Goal: Information Seeking & Learning: Learn about a topic

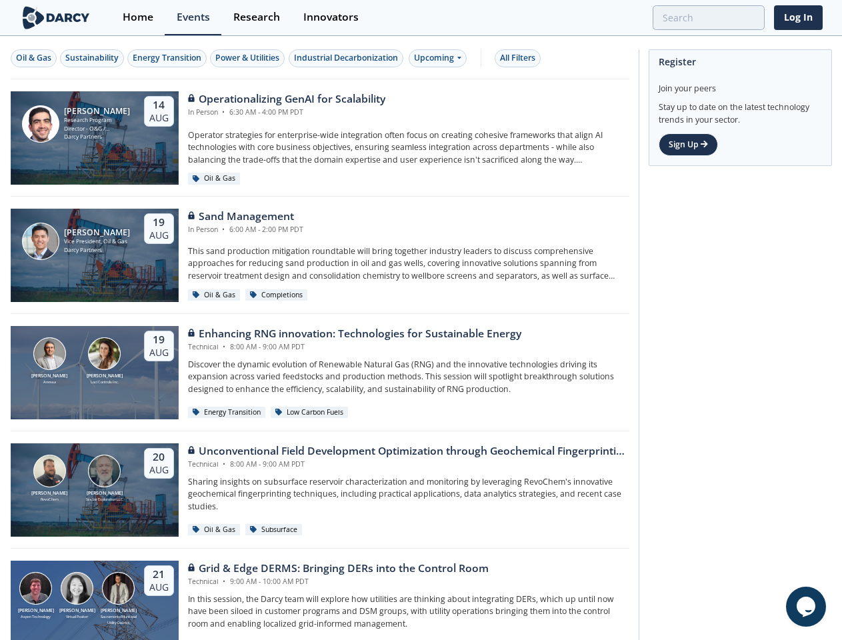
click at [420, 320] on div "[PERSON_NAME] [PERSON_NAME] Loci Controls Inc. [DATE] Enhancing RNG innovation:…" at bounding box center [320, 372] width 618 height 117
click at [34, 58] on div "Oil & Gas" at bounding box center [33, 58] width 35 height 12
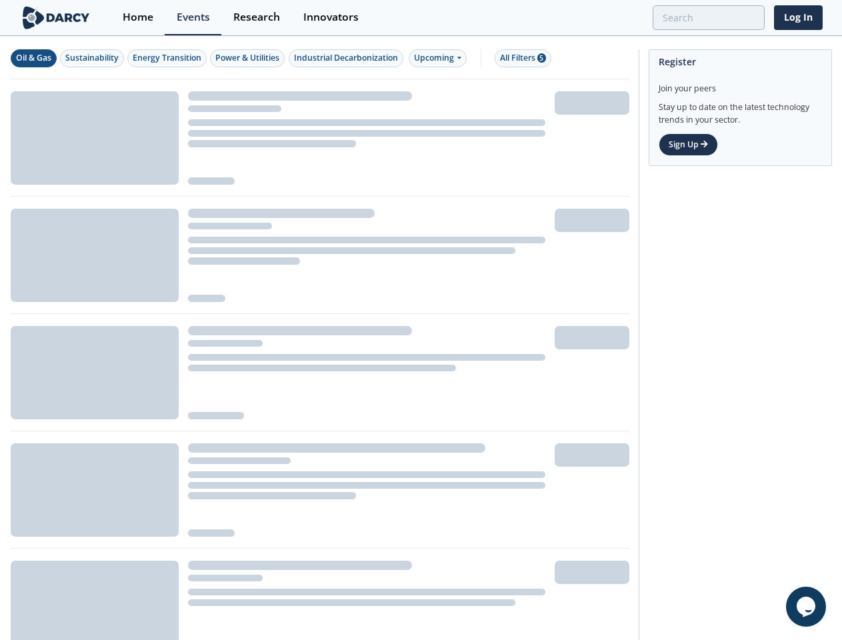
click at [93, 58] on div "Sustainability" at bounding box center [91, 58] width 53 height 12
click at [168, 58] on div "Energy Transition" at bounding box center [167, 58] width 69 height 12
click at [249, 58] on div "Power & Utilities" at bounding box center [247, 58] width 64 height 12
